Goal: Task Accomplishment & Management: Complete application form

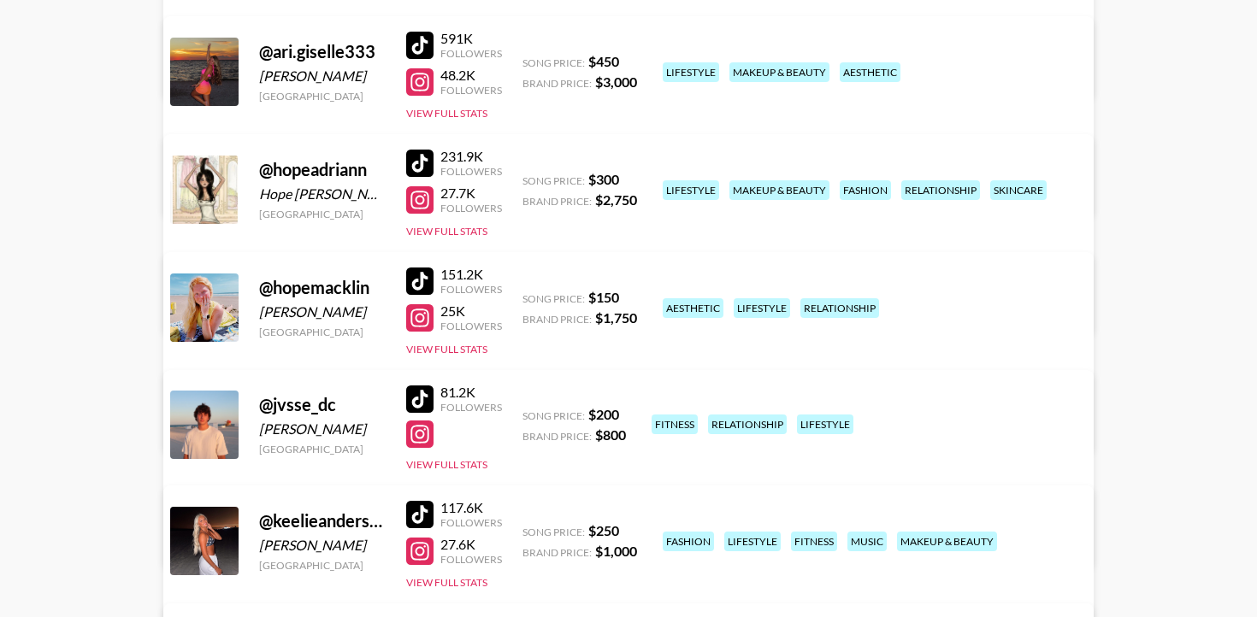
scroll to position [403, 0]
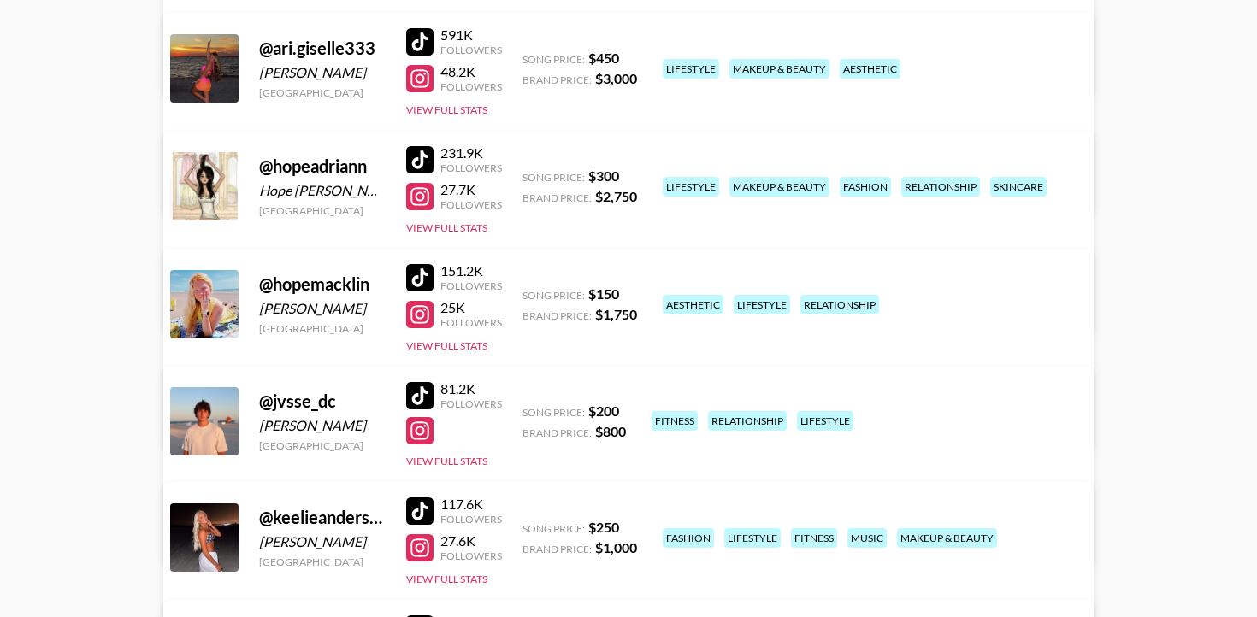
click at [425, 382] on div at bounding box center [419, 395] width 27 height 27
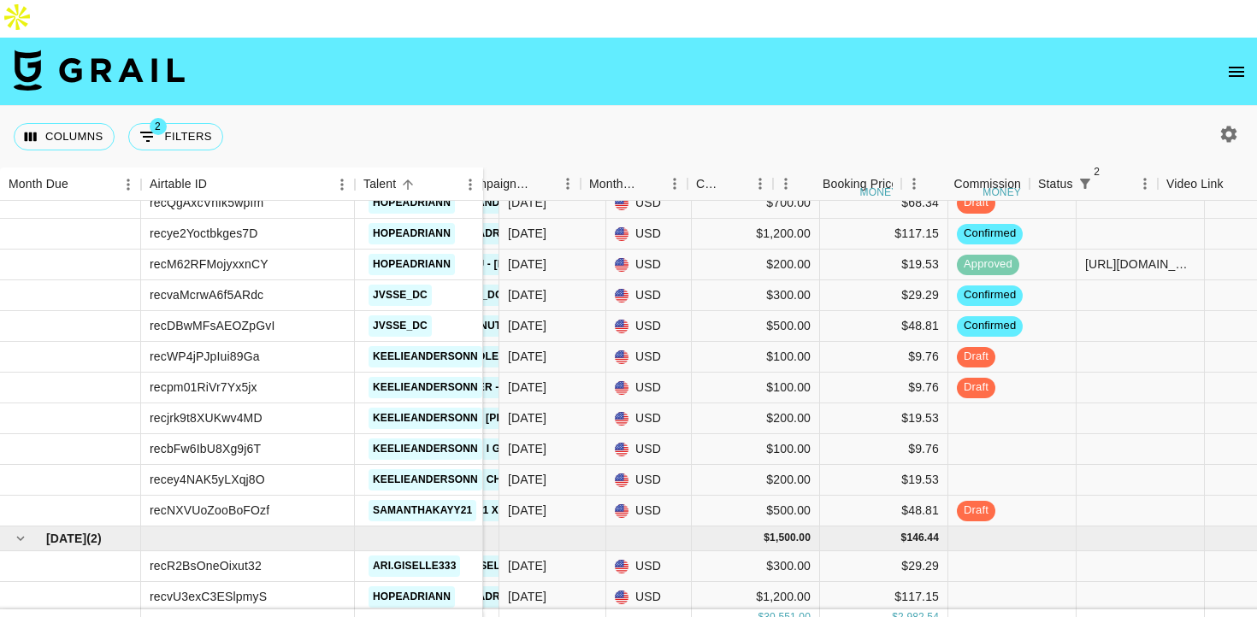
scroll to position [1804, 394]
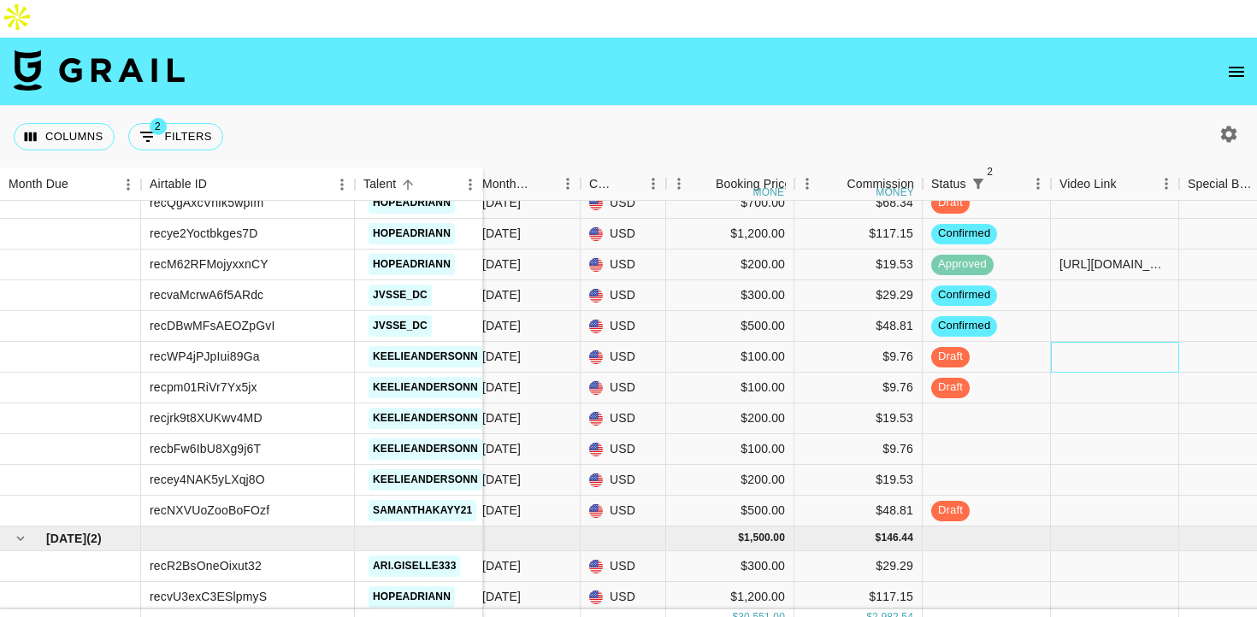
click at [1092, 342] on div at bounding box center [1115, 357] width 128 height 31
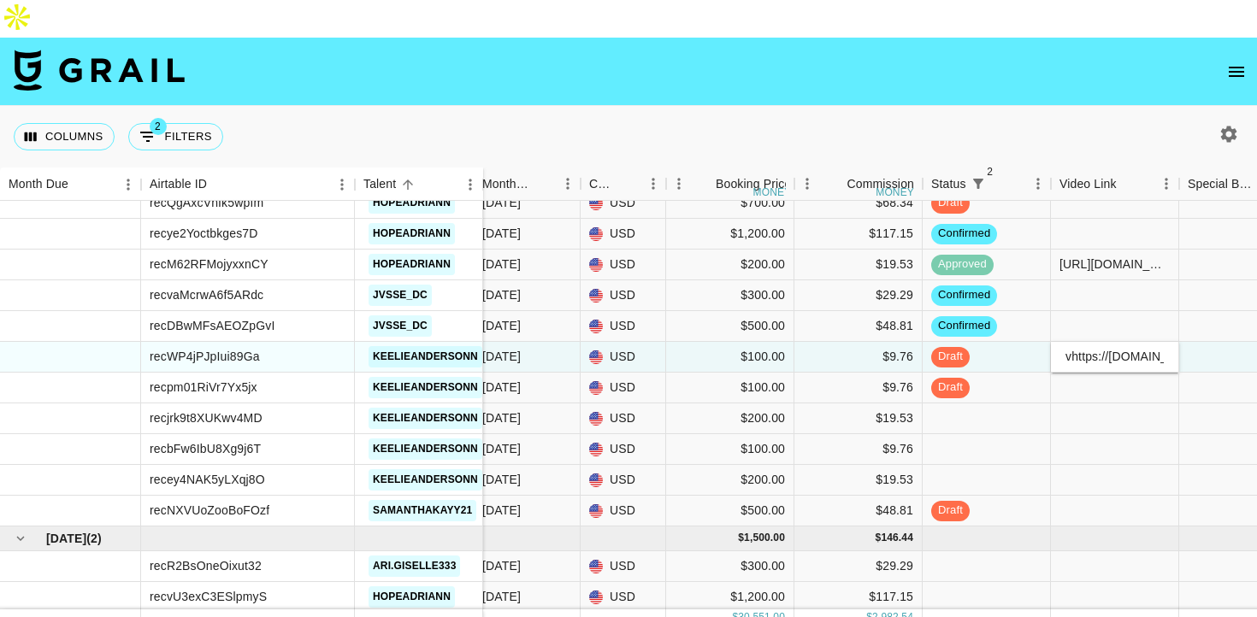
scroll to position [0, 701]
type input "vhttps://[DOMAIN_NAME][URL]"
click at [1221, 342] on div at bounding box center [1243, 357] width 128 height 31
click at [1064, 348] on div "vhttps://[DOMAIN_NAME][URL]" at bounding box center [1114, 356] width 110 height 17
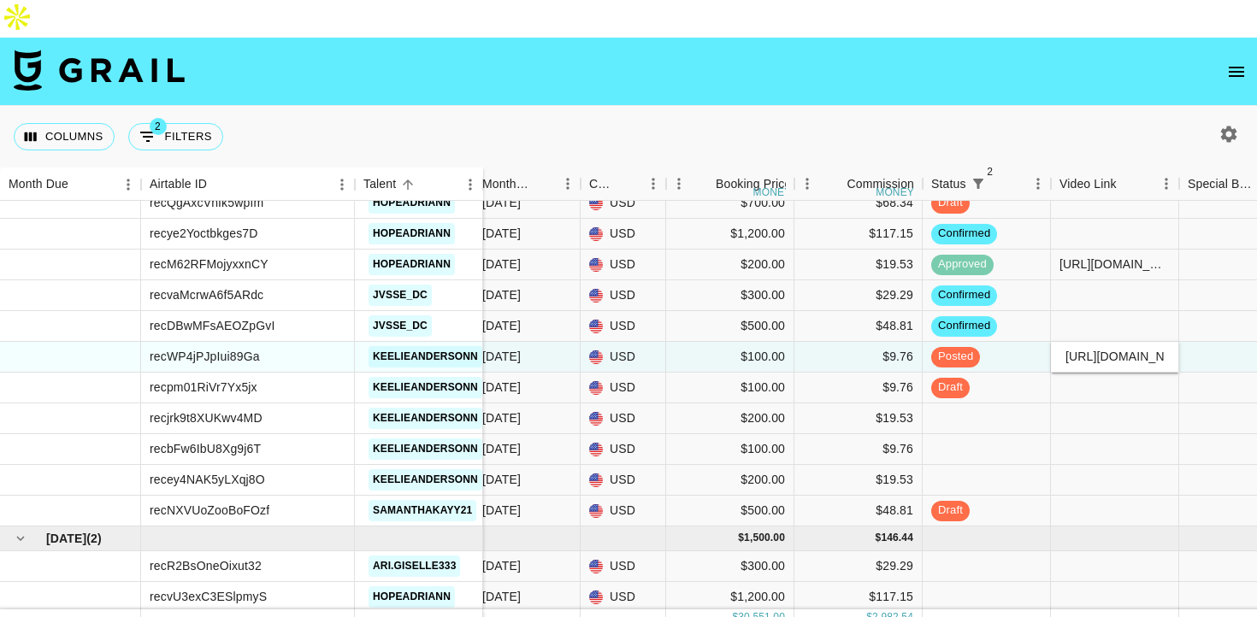
scroll to position [0, 695]
type input "[URL][DOMAIN_NAME]"
click at [1226, 342] on div at bounding box center [1243, 357] width 128 height 31
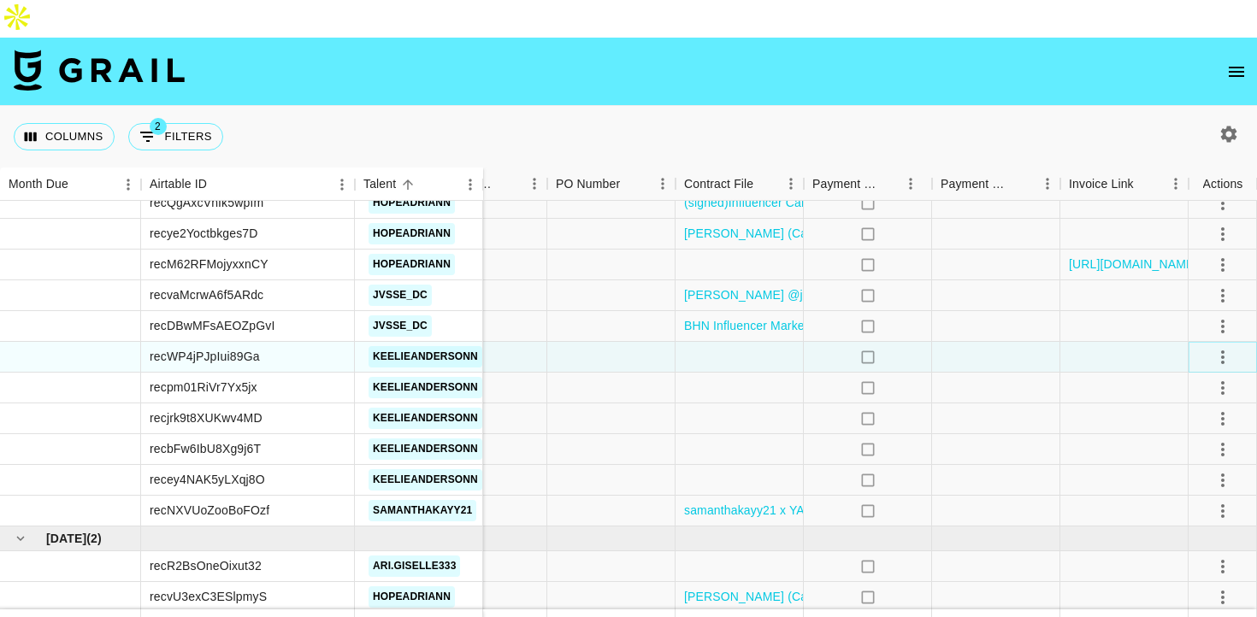
click at [1227, 347] on icon "select merge strategy" at bounding box center [1222, 357] width 21 height 21
click at [1200, 474] on div "Approve" at bounding box center [1185, 479] width 52 height 21
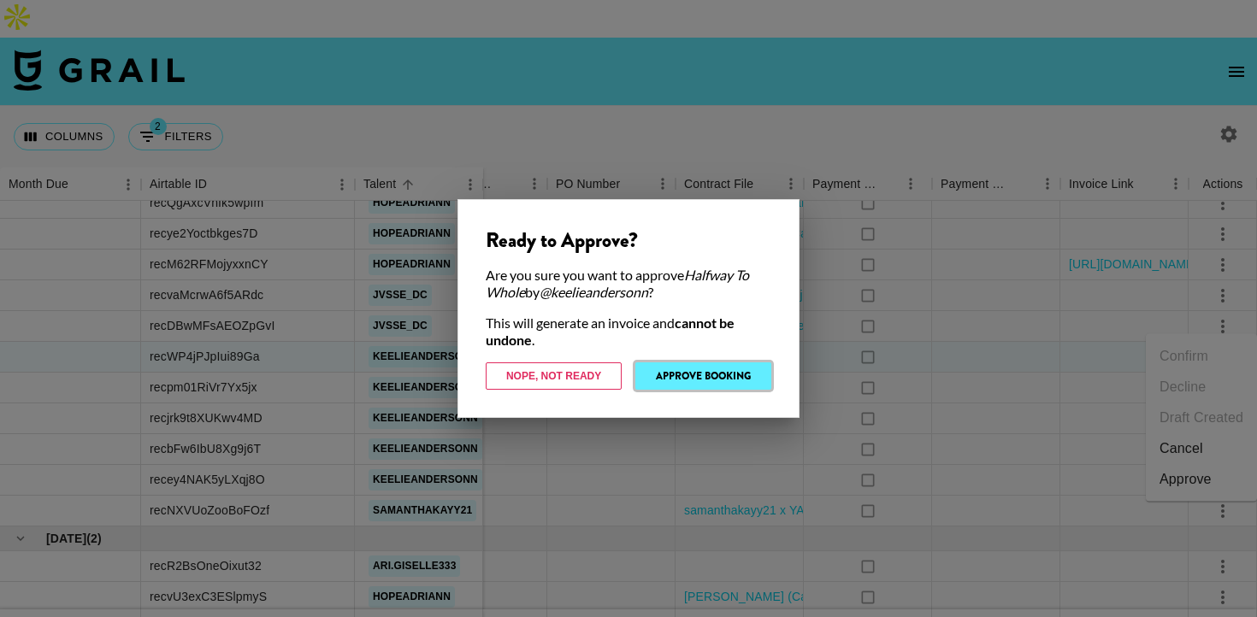
click at [747, 376] on button "Approve Booking" at bounding box center [703, 375] width 136 height 27
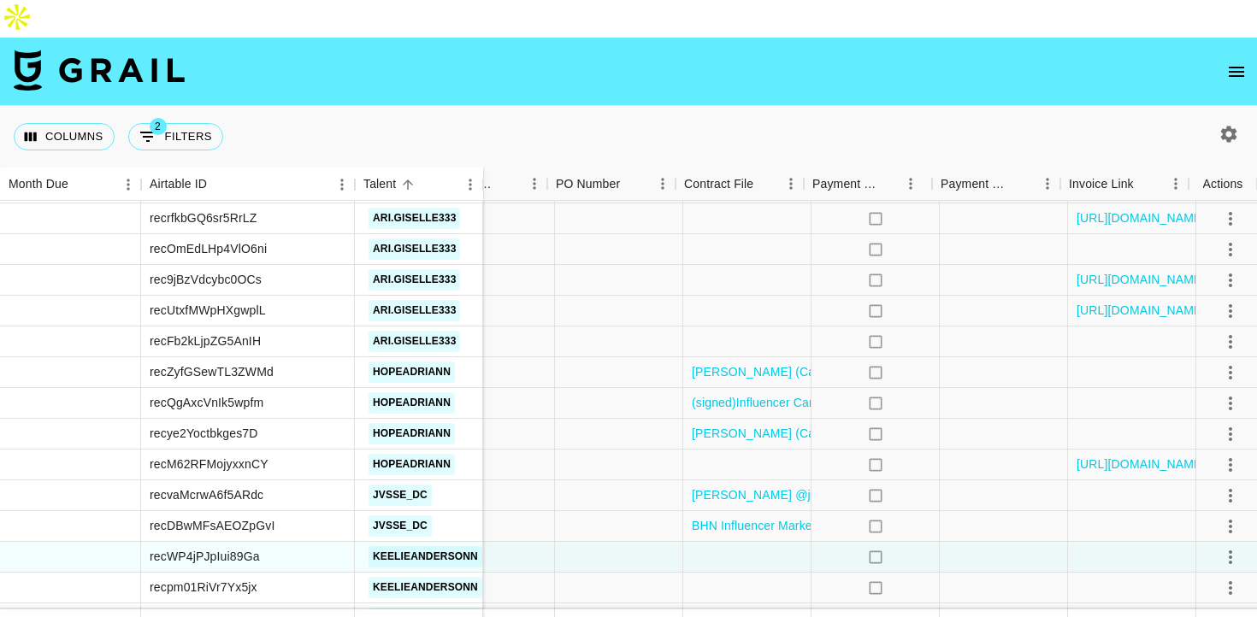
scroll to position [1604, 1154]
click at [1095, 327] on div at bounding box center [1124, 342] width 128 height 31
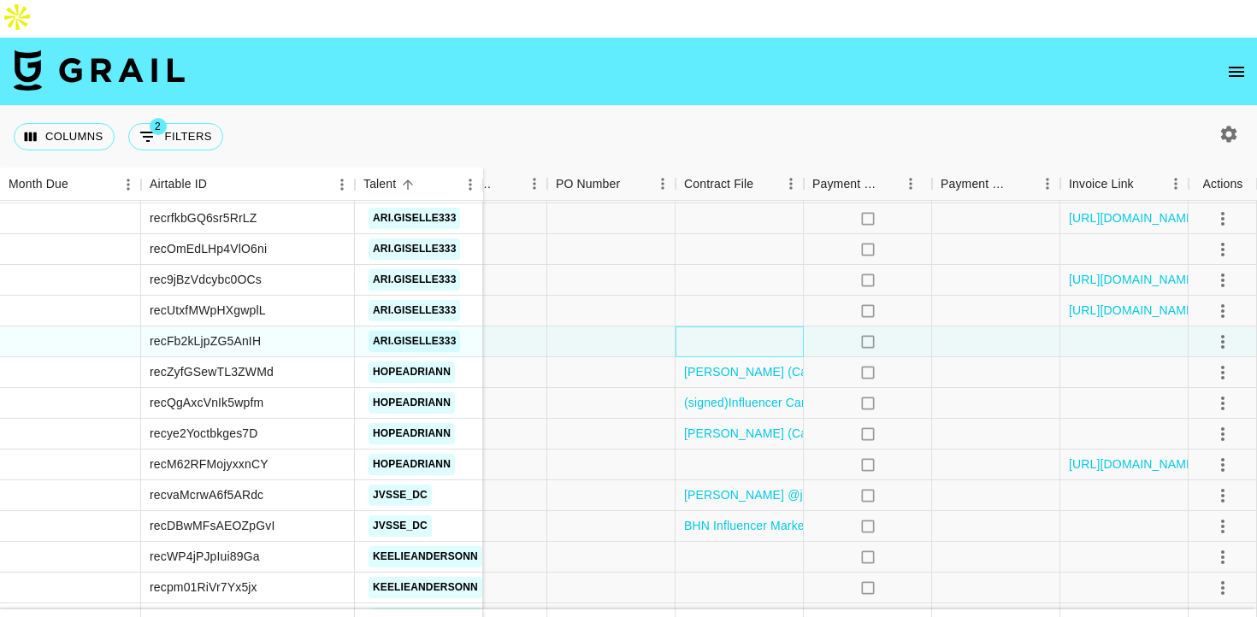
click at [706, 327] on div at bounding box center [739, 342] width 128 height 31
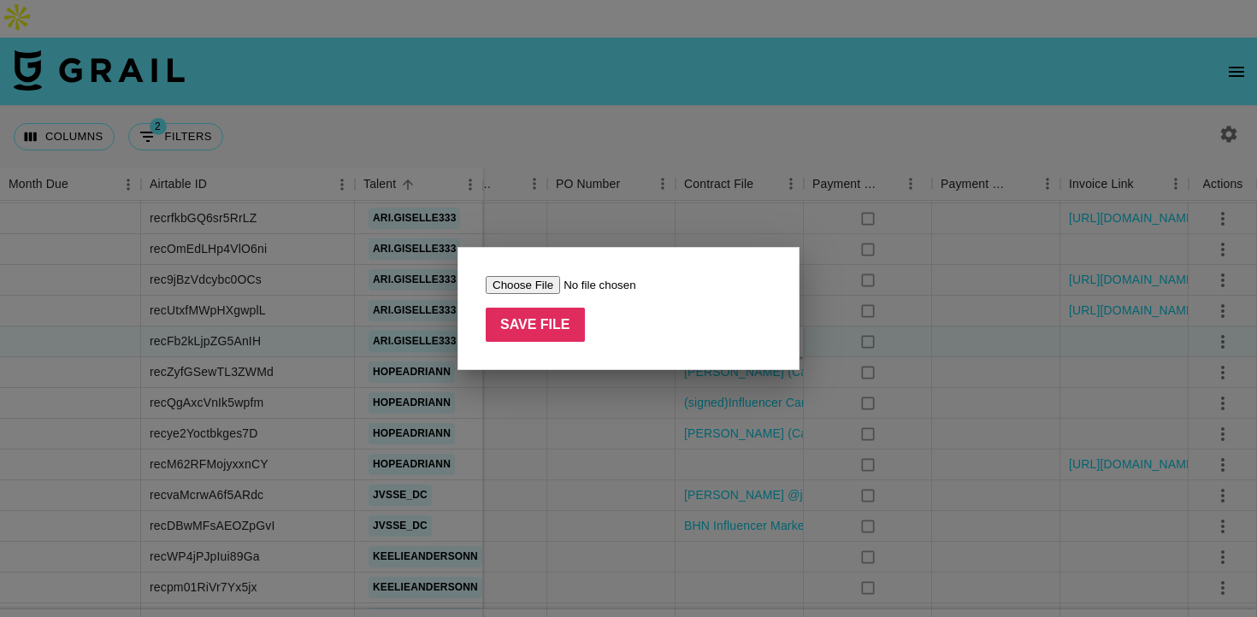
click at [521, 285] on input "file" at bounding box center [594, 285] width 216 height 18
type input "C:\fakepath\[PERSON_NAME] - Shark Beauty US - [MEDICAL_DATA] _ FlexStyle _ Alwa…"
click at [571, 327] on input "Save File" at bounding box center [535, 325] width 99 height 34
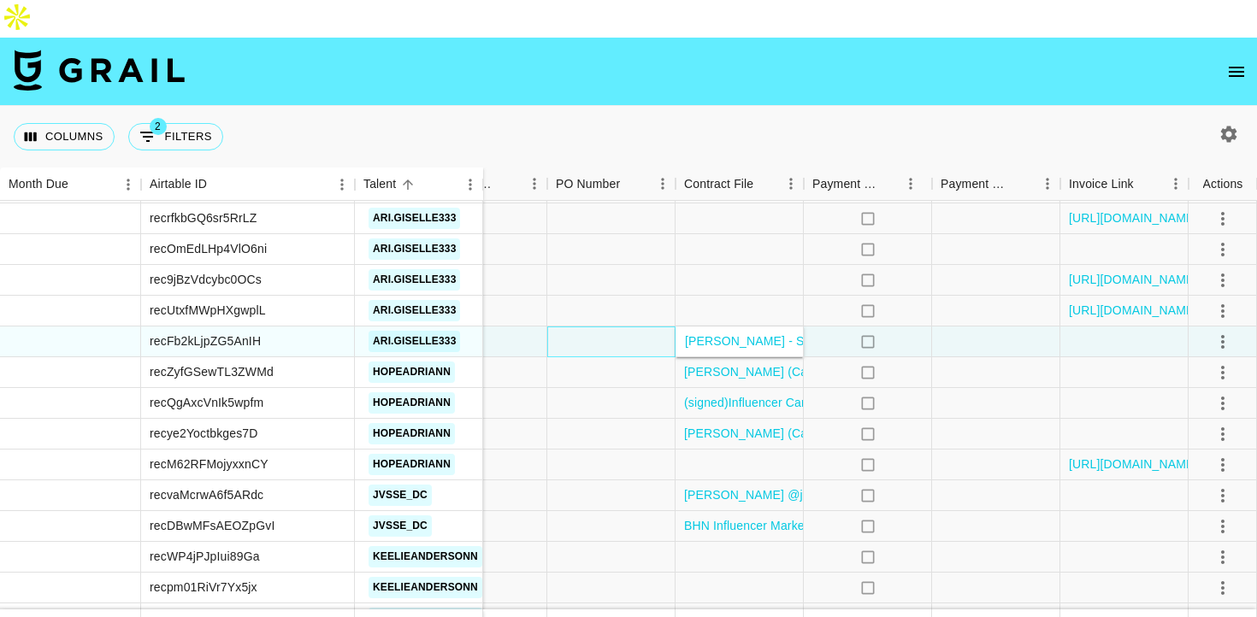
click at [572, 327] on div at bounding box center [611, 342] width 128 height 31
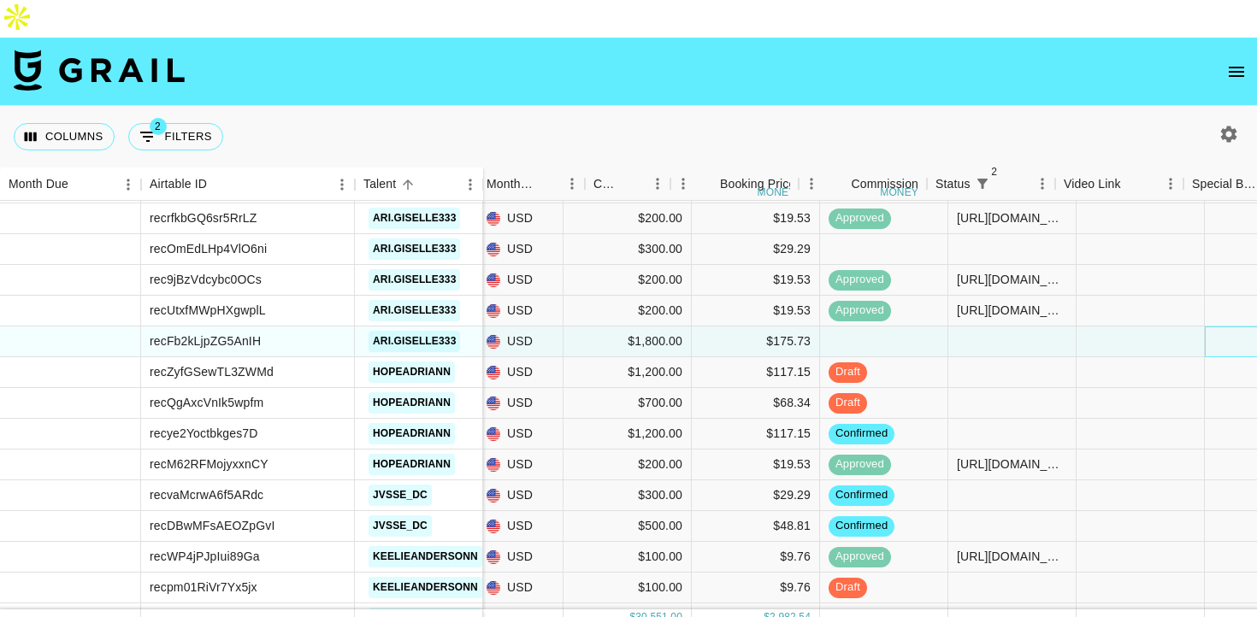
scroll to position [1604, 0]
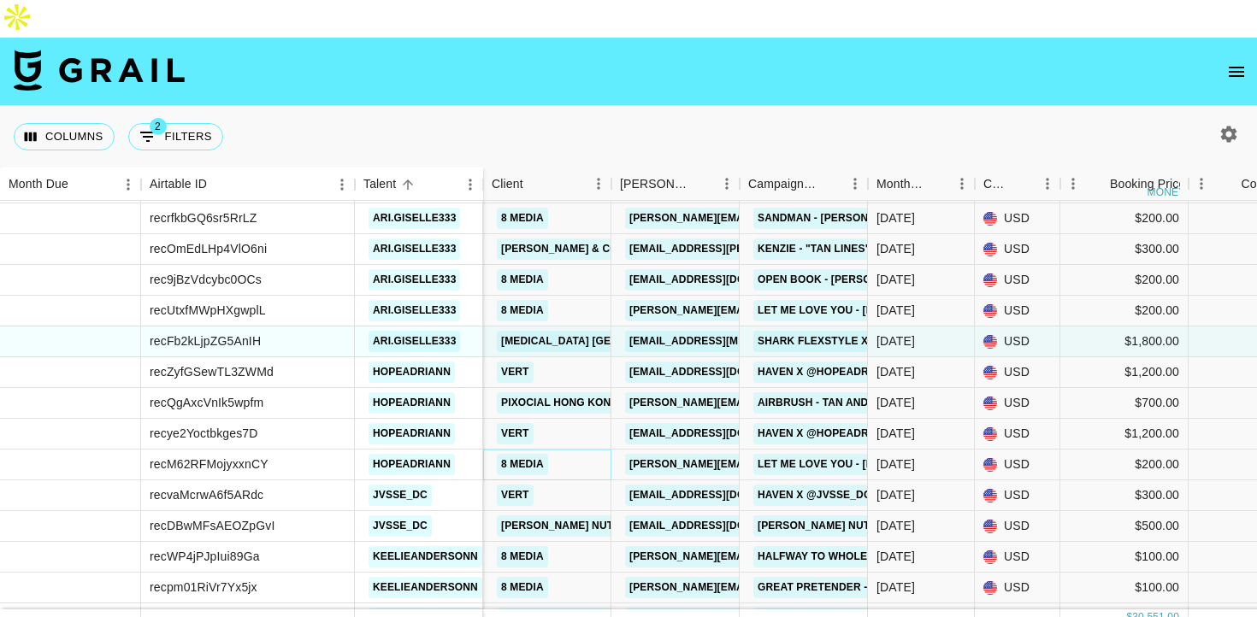
click at [521, 454] on link "8 Media" at bounding box center [522, 464] width 51 height 21
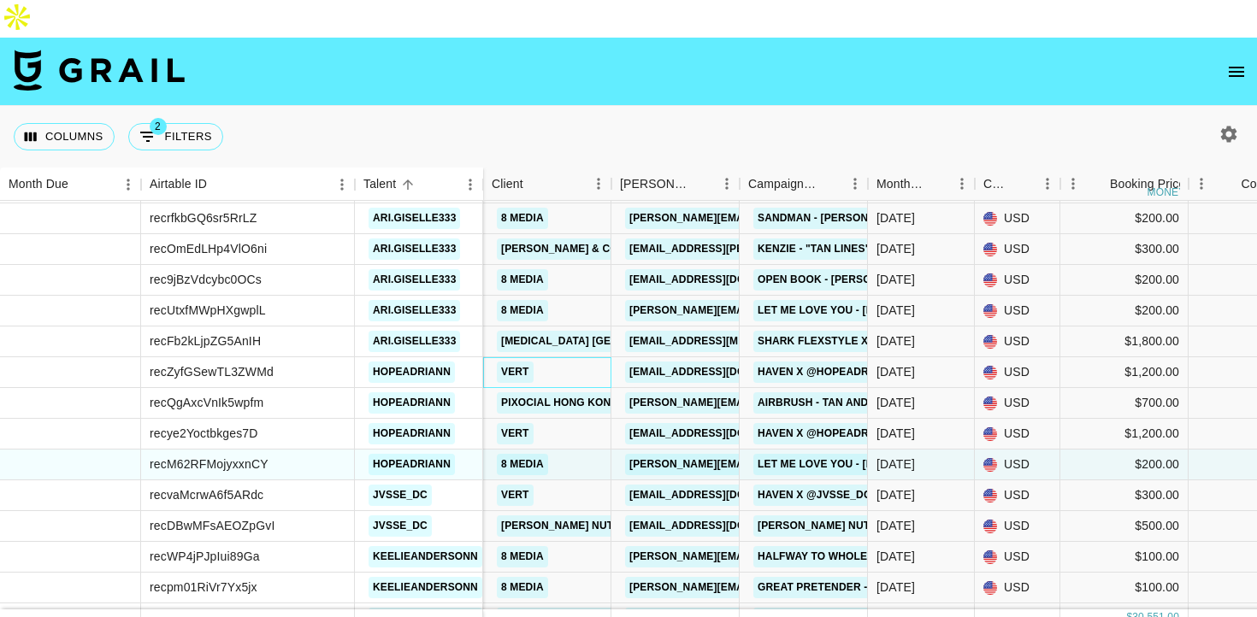
click at [585, 357] on div "Vert" at bounding box center [547, 372] width 128 height 31
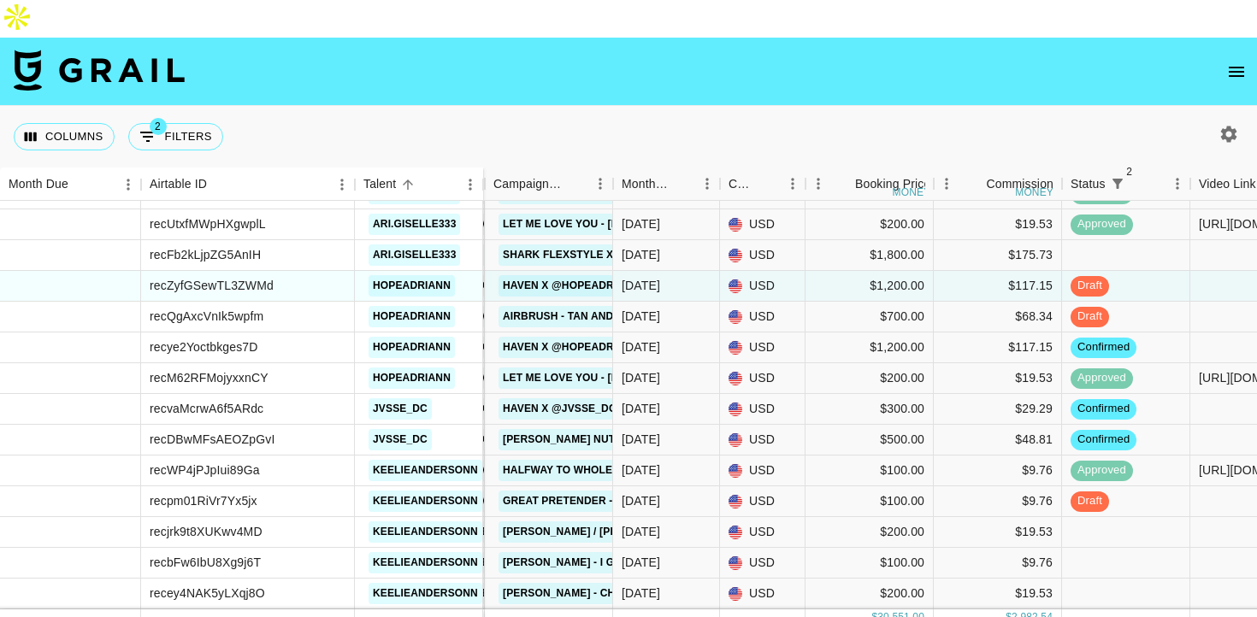
scroll to position [1963, 255]
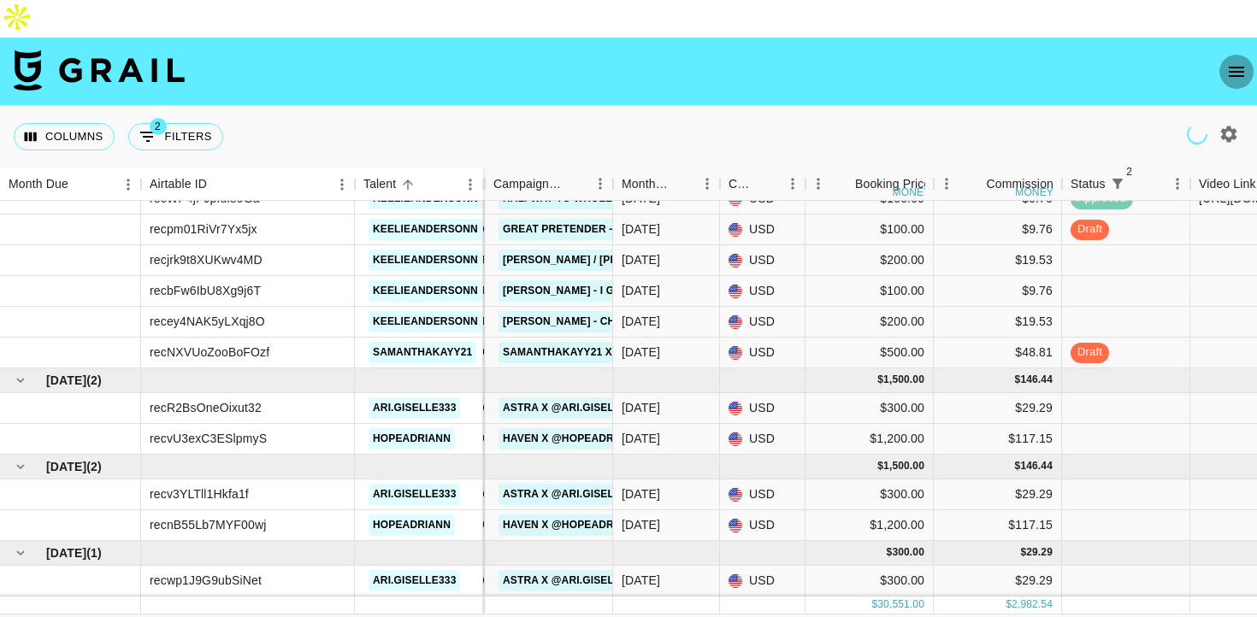
click at [1244, 62] on icon "open drawer" at bounding box center [1236, 72] width 21 height 21
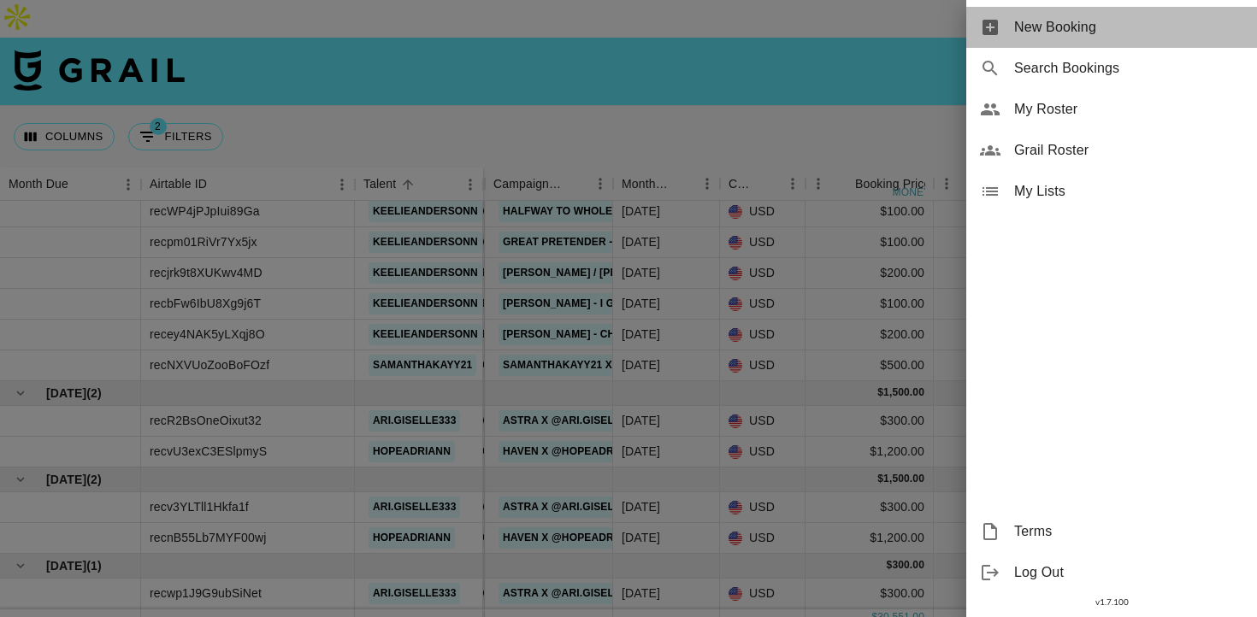
click at [1000, 19] on div "New Booking" at bounding box center [1111, 27] width 291 height 41
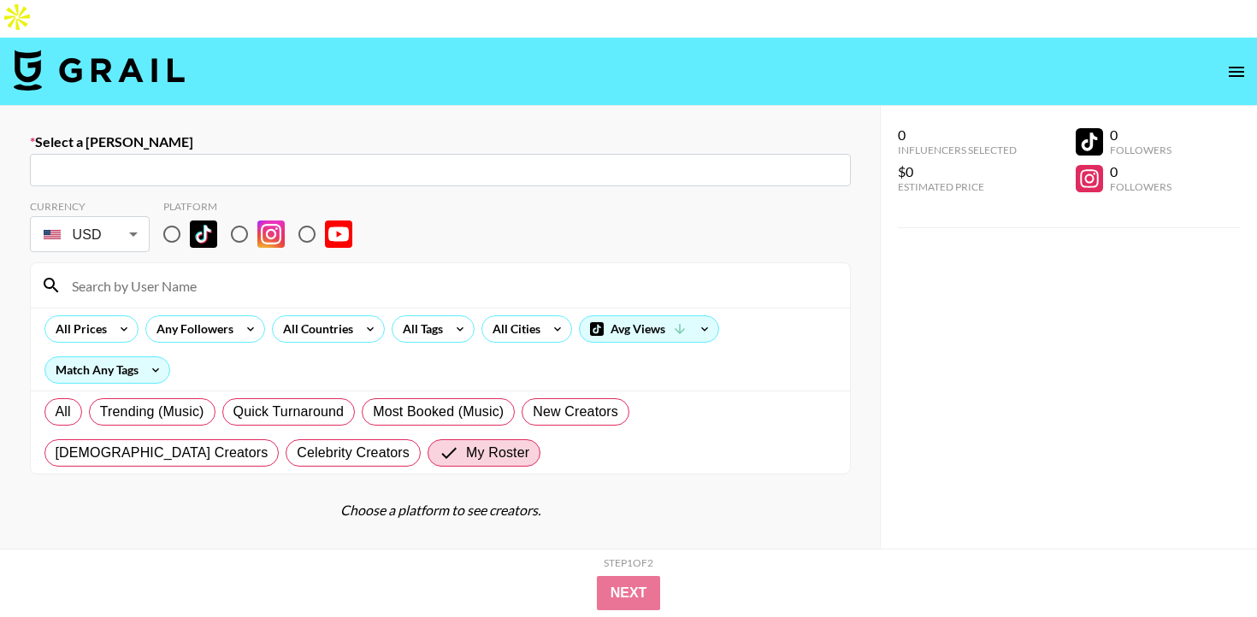
click at [308, 161] on input "text" at bounding box center [440, 171] width 800 height 20
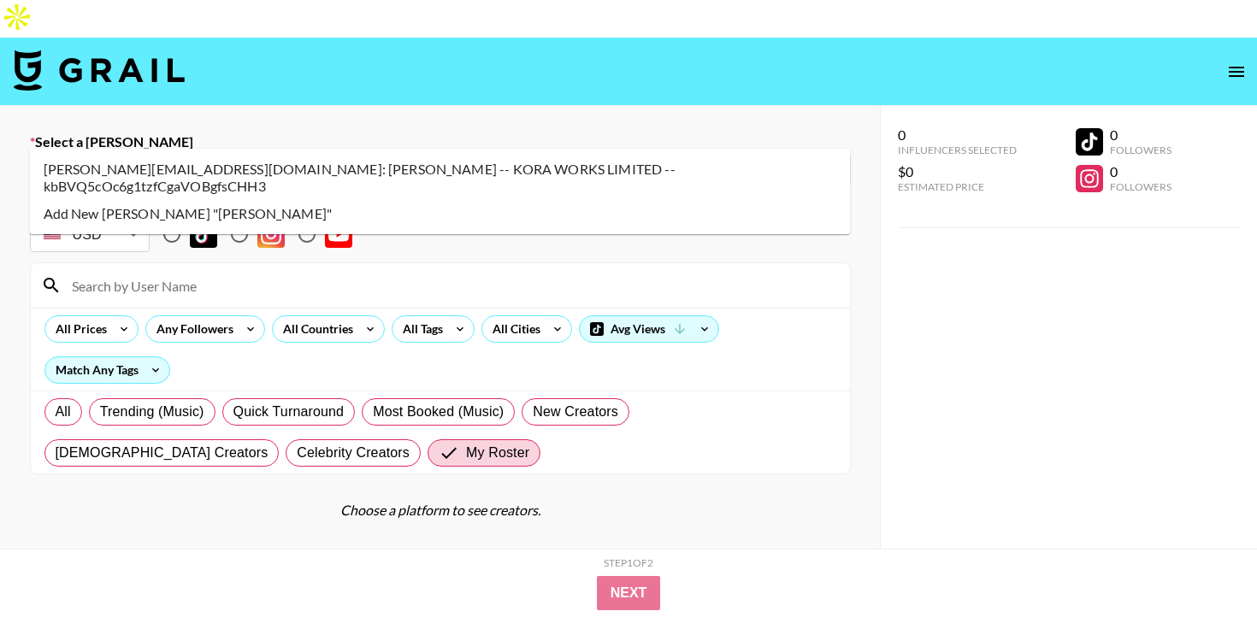
click at [327, 160] on li "[PERSON_NAME][EMAIL_ADDRESS][DOMAIN_NAME]: [PERSON_NAME] -- KORA WORKS LIMITED …" at bounding box center [440, 178] width 821 height 44
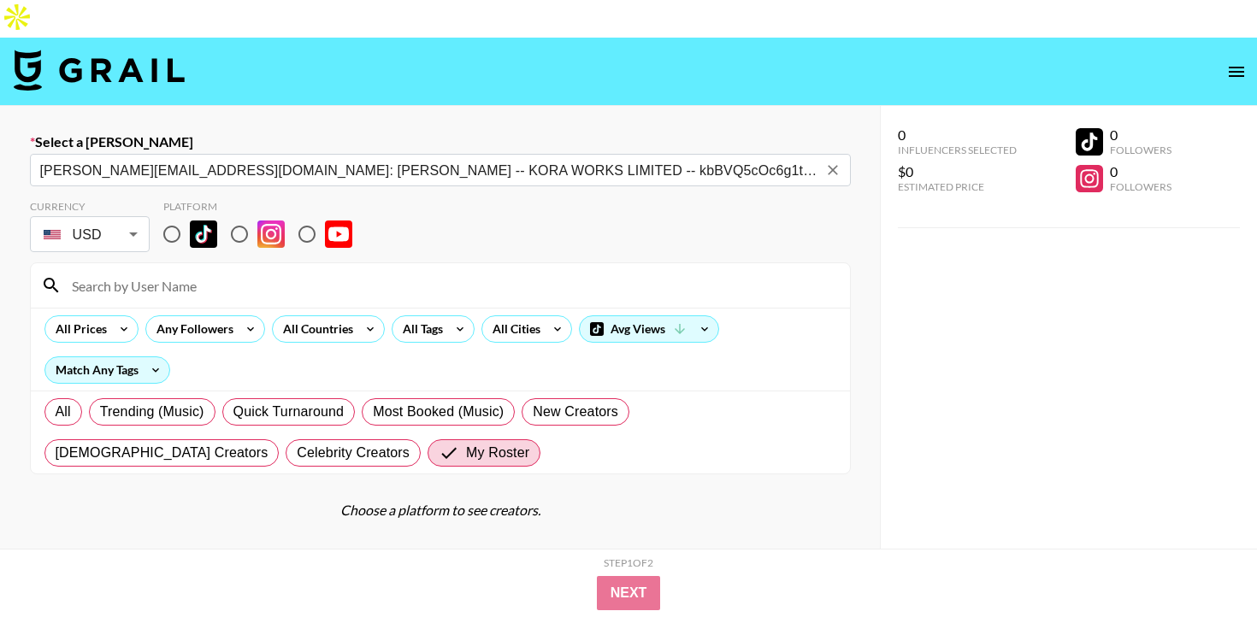
type input "[PERSON_NAME][EMAIL_ADDRESS][DOMAIN_NAME]: [PERSON_NAME] -- KORA WORKS LIMITED …"
click at [179, 216] on input "radio" at bounding box center [172, 234] width 36 height 36
radio input "true"
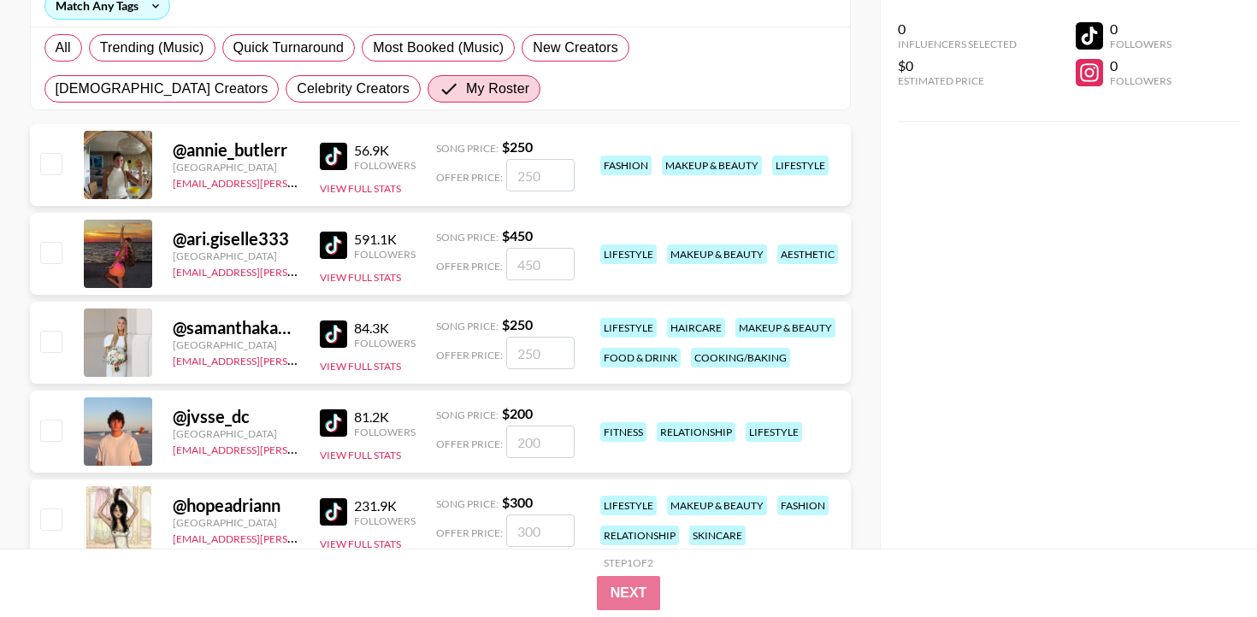
scroll to position [380, 0]
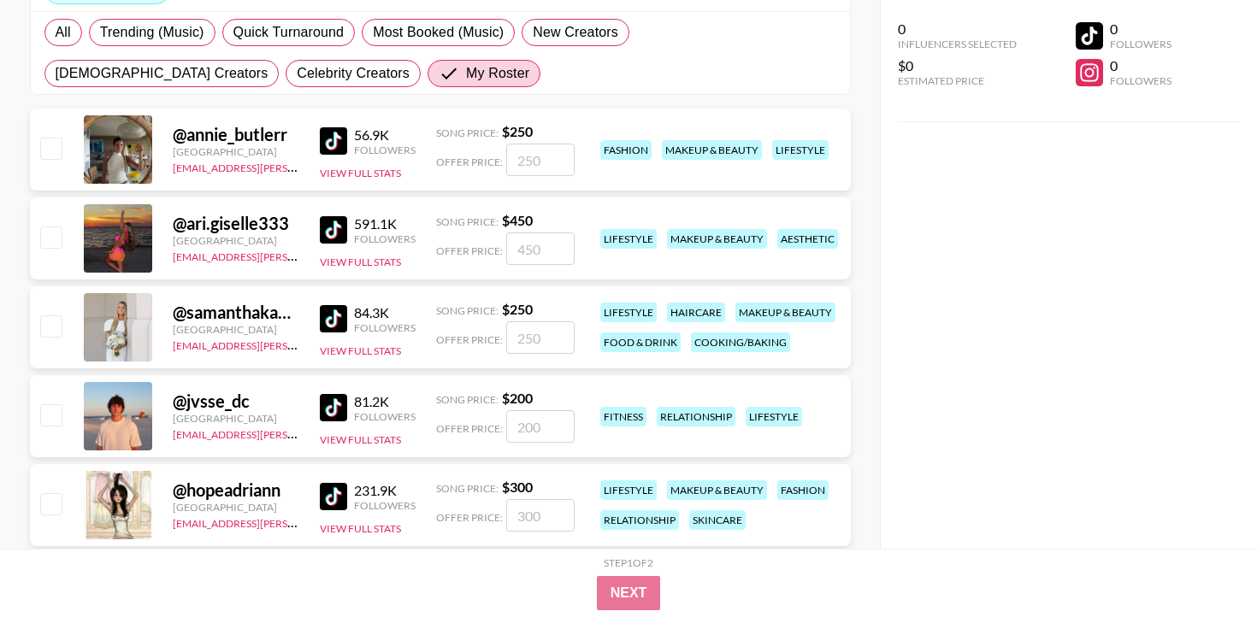
click at [44, 315] on input "checkbox" at bounding box center [50, 325] width 21 height 21
checkbox input "true"
type input "250"
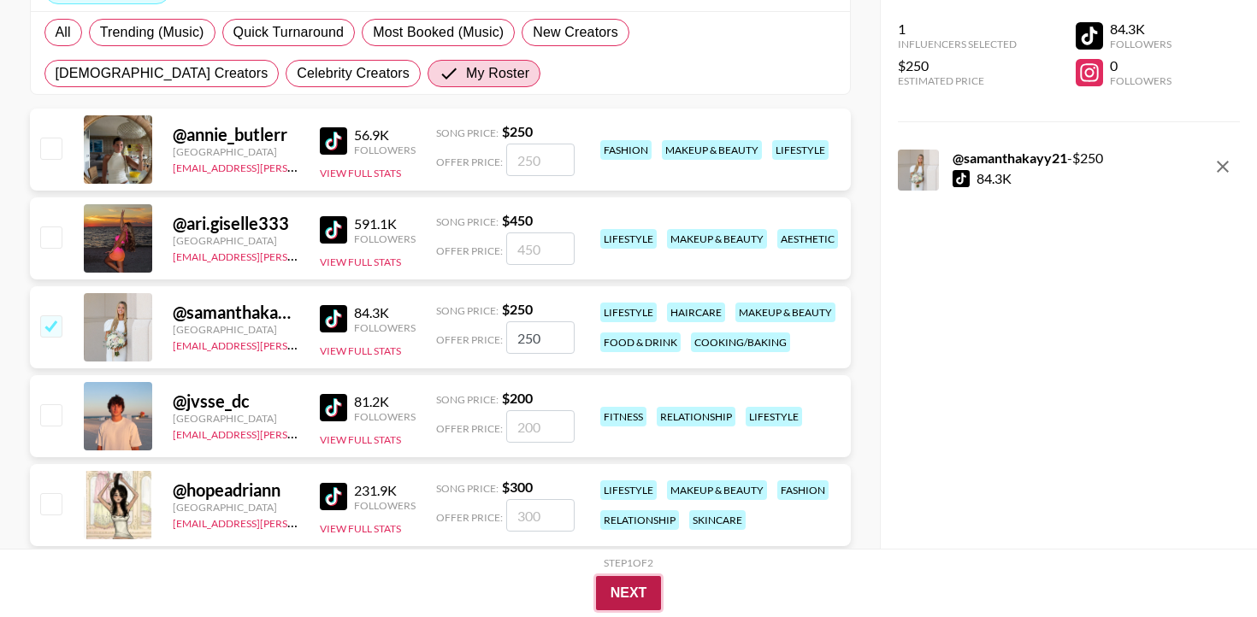
click at [629, 598] on button "Next" at bounding box center [629, 593] width 66 height 34
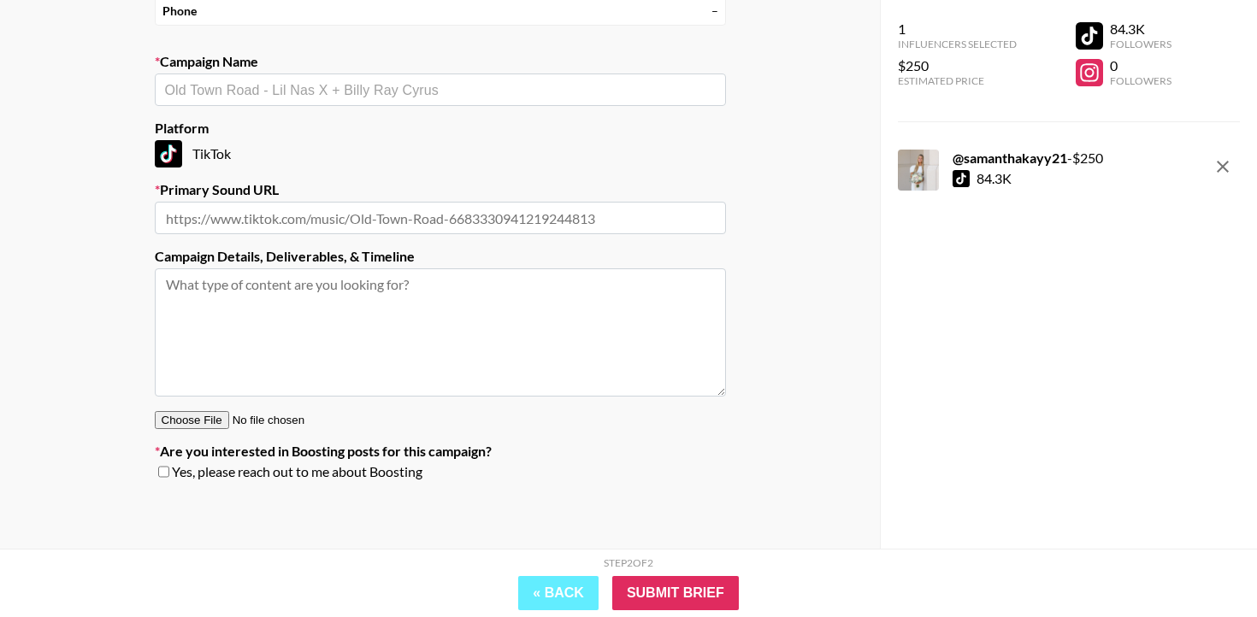
scroll to position [224, 0]
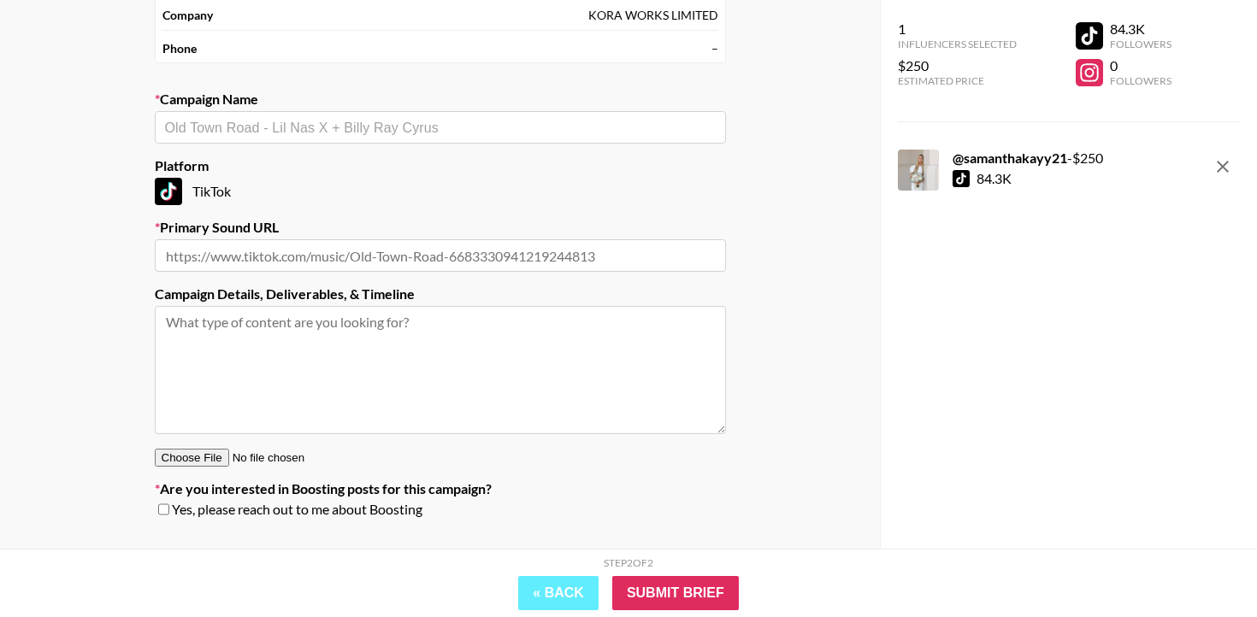
click at [297, 239] on input "text" at bounding box center [440, 255] width 571 height 32
click at [310, 118] on input "text" at bounding box center [440, 128] width 550 height 20
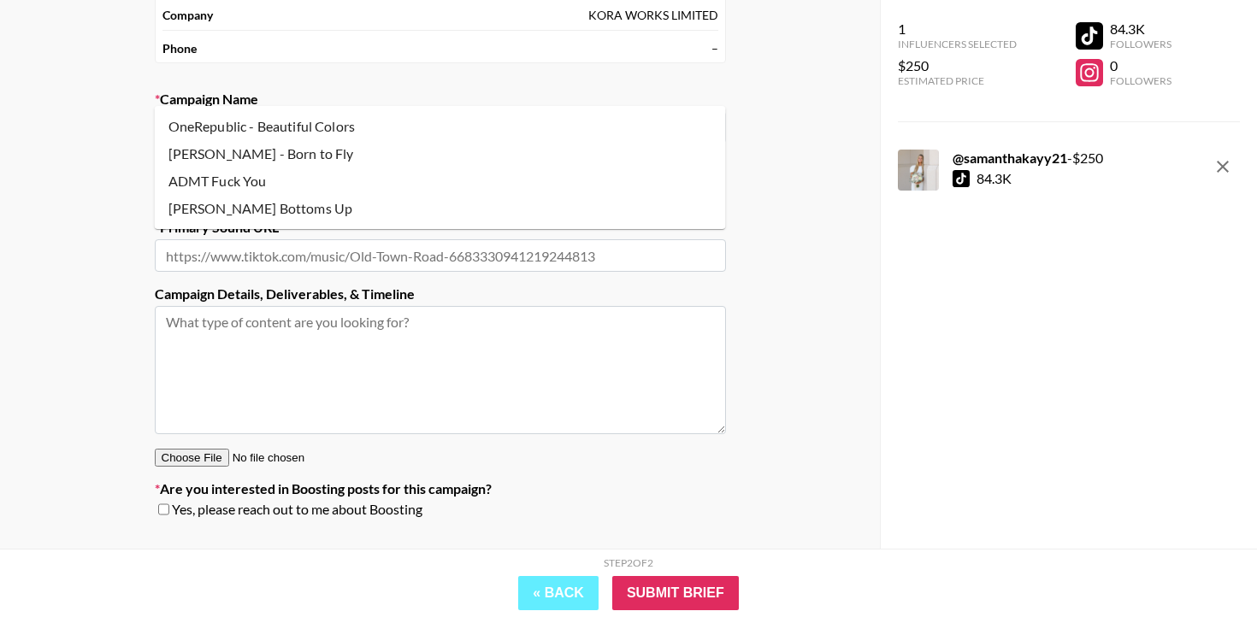
click at [316, 157] on li "[PERSON_NAME] - Born to Fly" at bounding box center [440, 153] width 571 height 27
type input "[PERSON_NAME] - Born to Fly"
type input "[URL][DOMAIN_NAME]"
type textarea "TikTok -- [PERSON_NAME] - Born To Fly Song Link: [URL][DOMAIN_NAME] Locations: …"
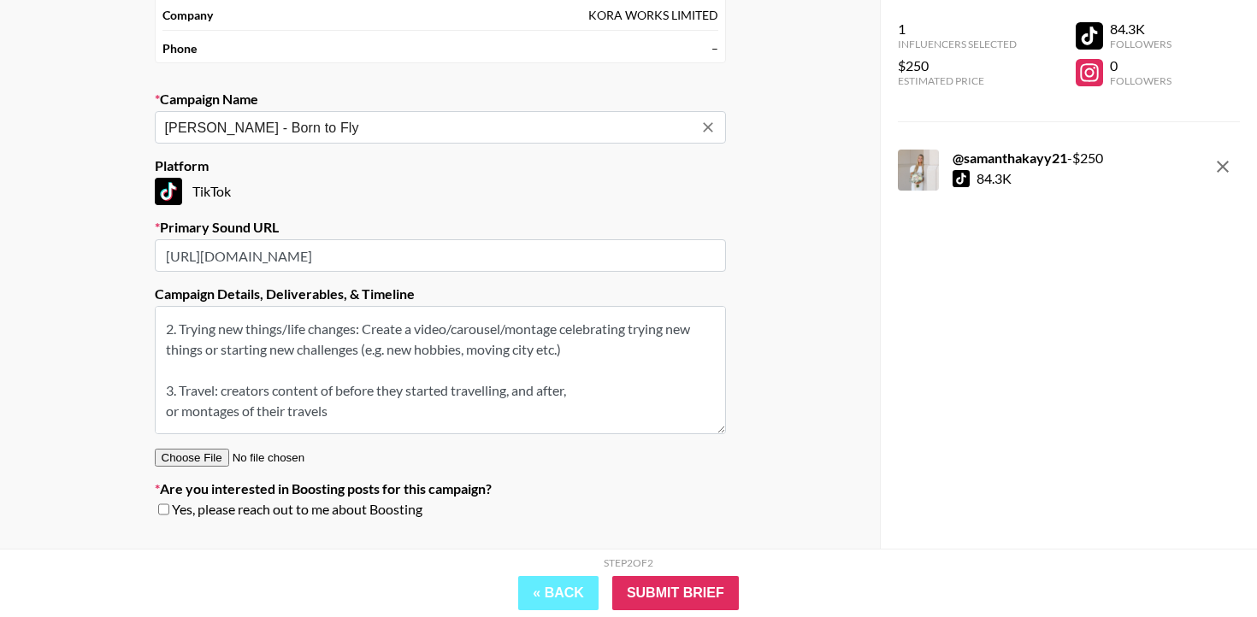
scroll to position [315, 0]
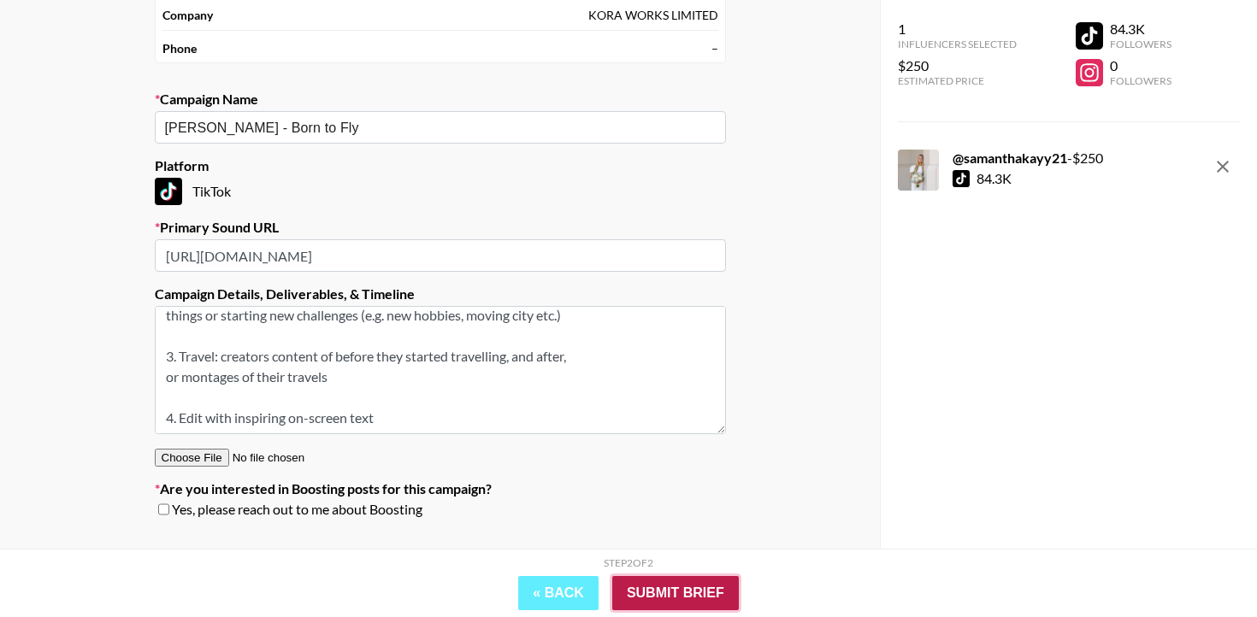
click at [672, 586] on input "Submit Brief" at bounding box center [675, 593] width 127 height 34
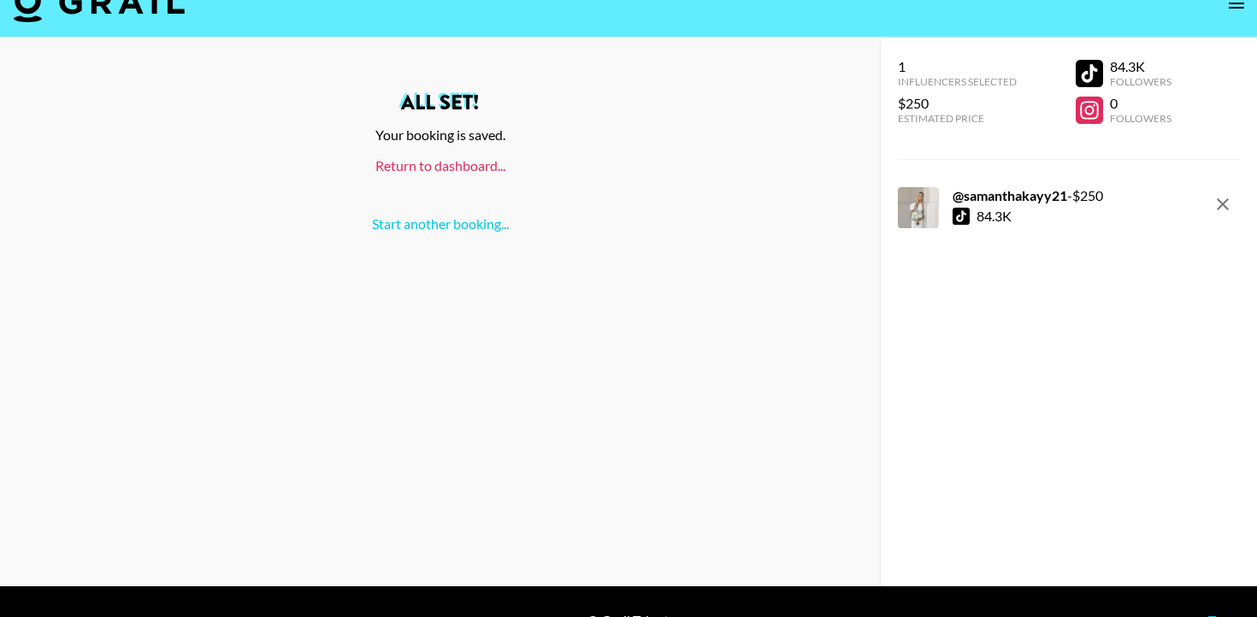
click at [490, 157] on link "Return to dashboard..." at bounding box center [440, 165] width 130 height 16
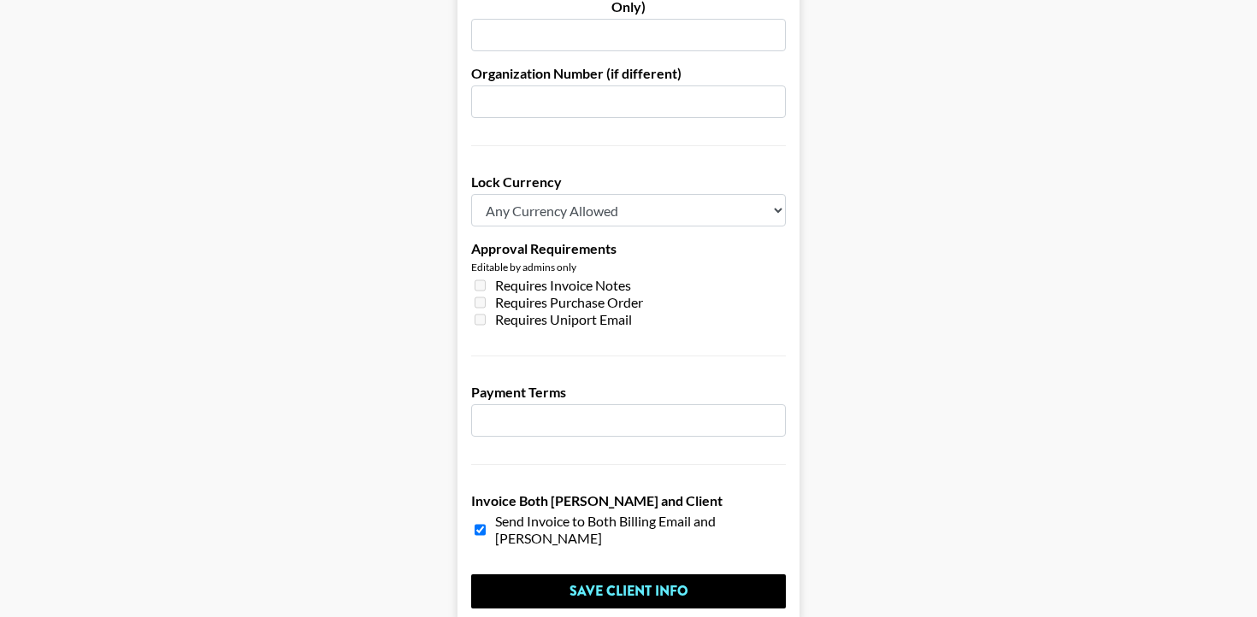
scroll to position [1340, 0]
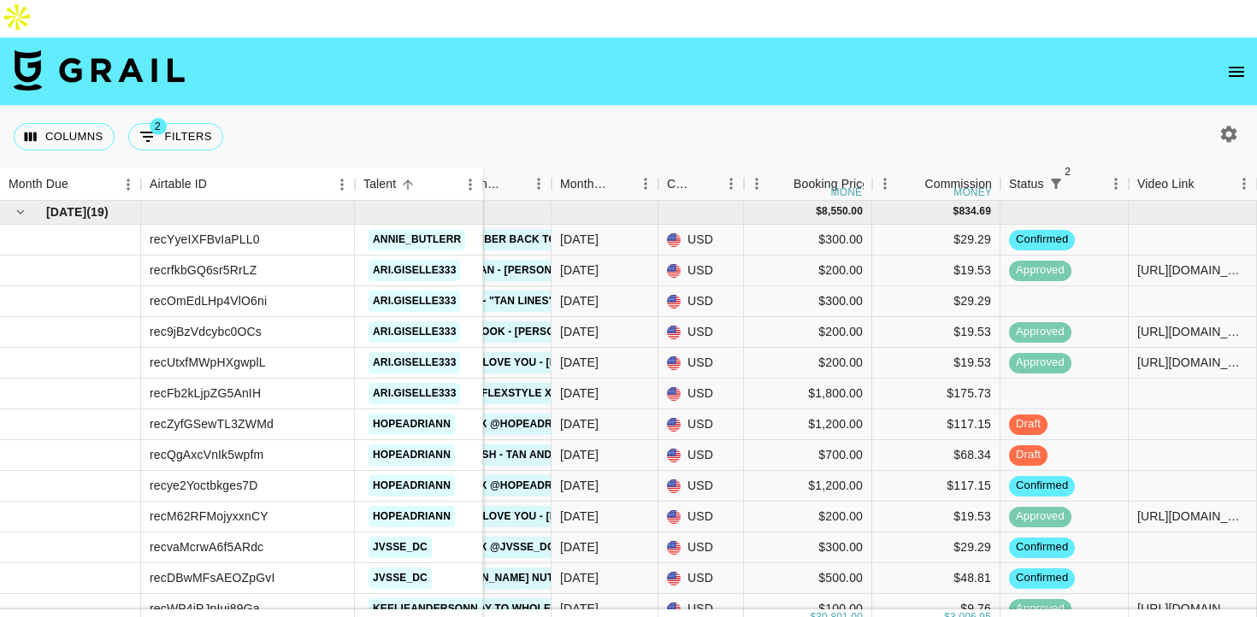
scroll to position [1551, 316]
